Goal: Task Accomplishment & Management: Use online tool/utility

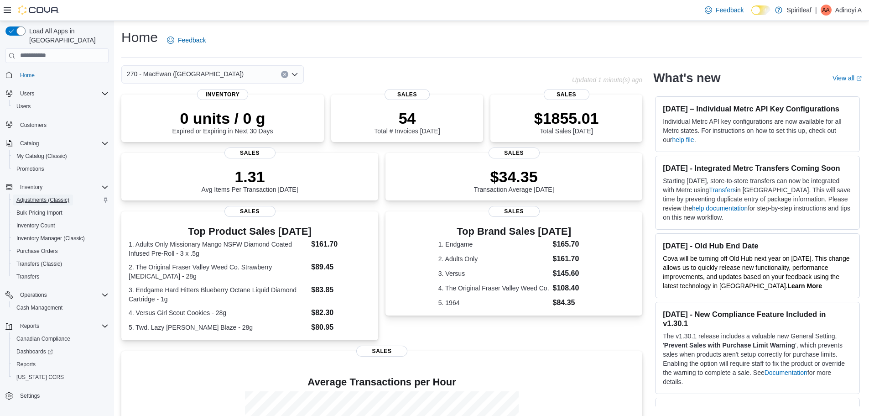
click at [47, 196] on span "Adjustments (Classic)" at bounding box center [42, 199] width 53 height 7
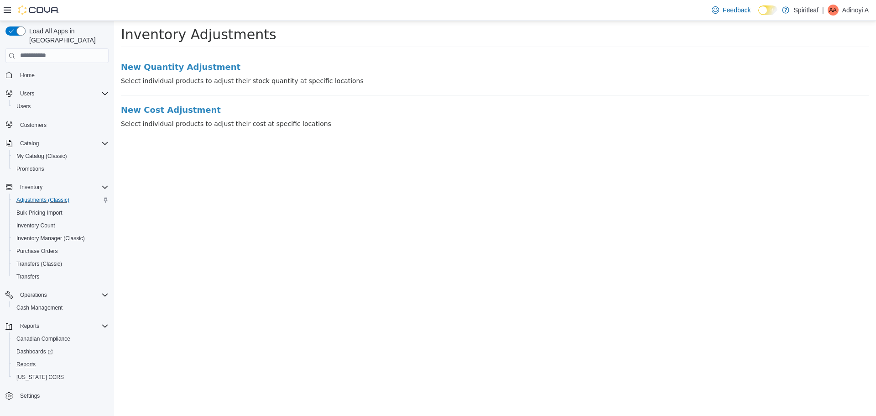
click at [25, 358] on button "Reports" at bounding box center [60, 364] width 103 height 13
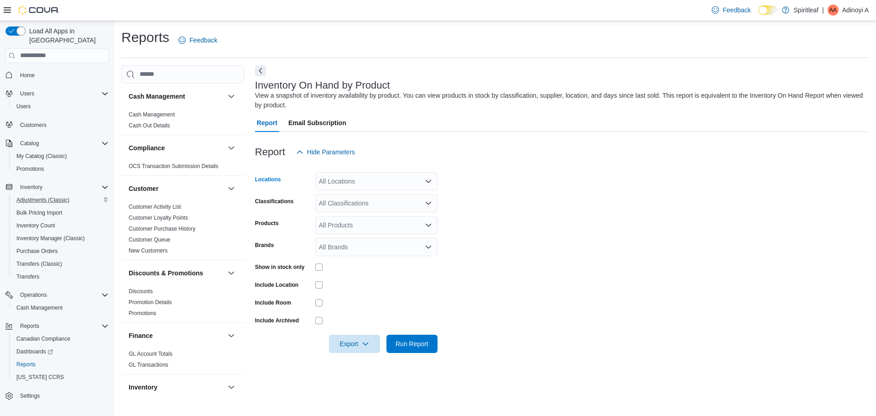
click at [326, 189] on div "All Locations" at bounding box center [376, 181] width 122 height 18
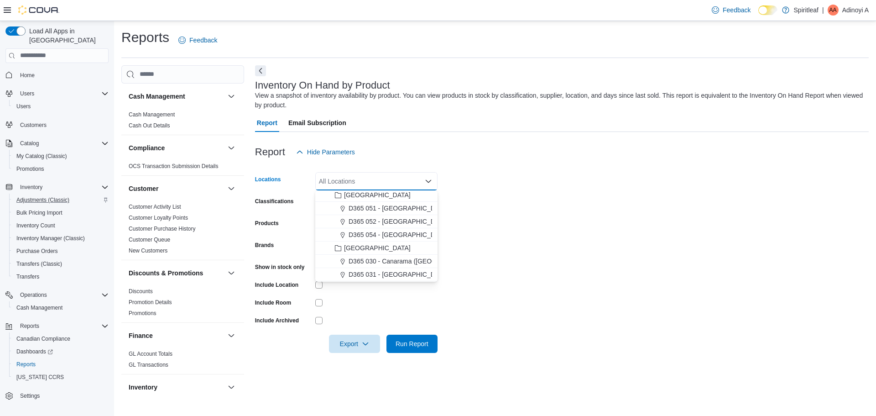
scroll to position [593, 0]
drag, startPoint x: 363, startPoint y: 265, endPoint x: 622, endPoint y: 249, distance: 259.3
click at [366, 265] on span "270 - MacEwan ([GEOGRAPHIC_DATA])" at bounding box center [407, 265] width 117 height 9
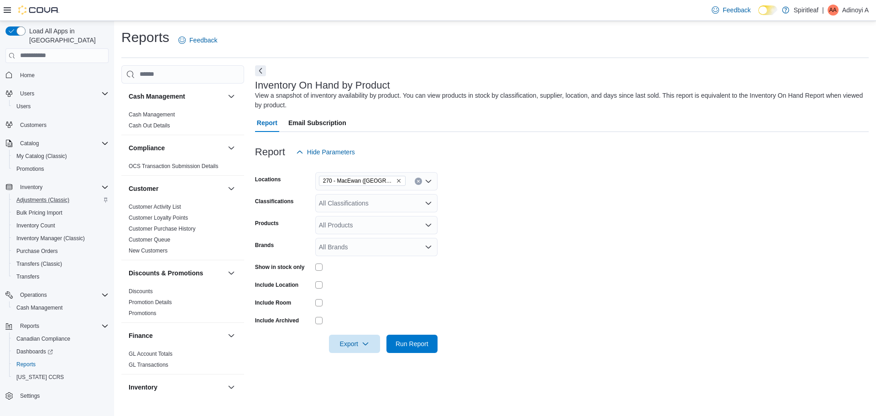
drag, startPoint x: 622, startPoint y: 249, endPoint x: 429, endPoint y: 200, distance: 199.0
click at [575, 242] on form "Locations 270 - [GEOGRAPHIC_DATA] ([GEOGRAPHIC_DATA]) Classifications All Class…" at bounding box center [562, 257] width 614 height 192
click at [339, 208] on div "All Classifications" at bounding box center [376, 203] width 122 height 18
click at [357, 282] on button "Beverage" at bounding box center [376, 287] width 122 height 13
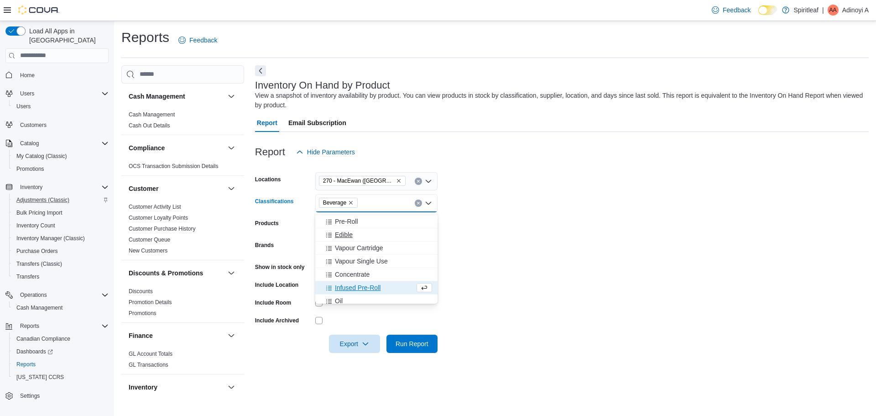
click at [353, 232] on div "Edible" at bounding box center [376, 234] width 111 height 9
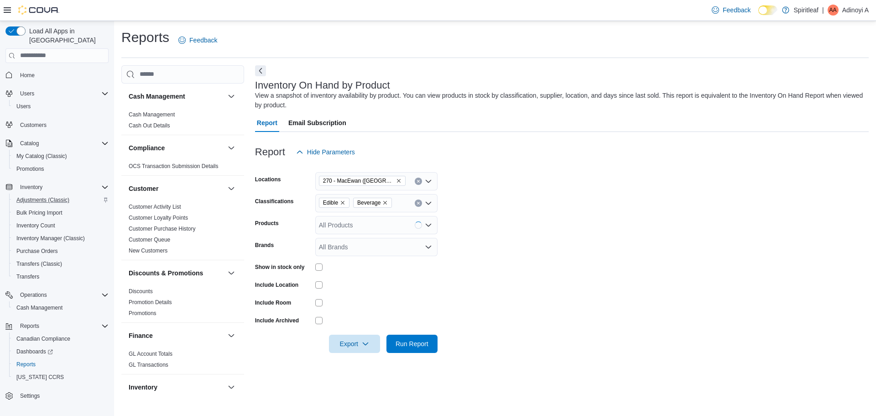
click at [548, 280] on form "Locations 270 - [GEOGRAPHIC_DATA] ([GEOGRAPHIC_DATA]) Classifications Edible Be…" at bounding box center [562, 257] width 614 height 192
click at [314, 267] on div "Show in stock only" at bounding box center [346, 267] width 183 height 14
click at [355, 351] on span "Export" at bounding box center [355, 343] width 40 height 18
click at [372, 290] on span "Export to Excel" at bounding box center [355, 288] width 41 height 7
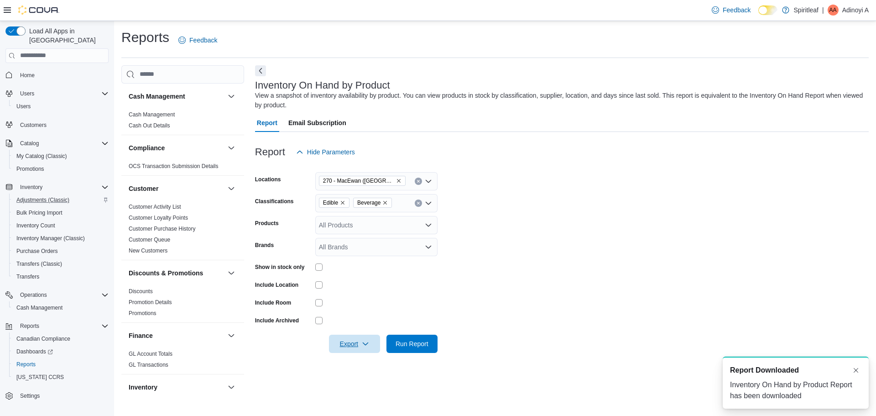
scroll to position [0, 0]
